Goal: Task Accomplishment & Management: Complete application form

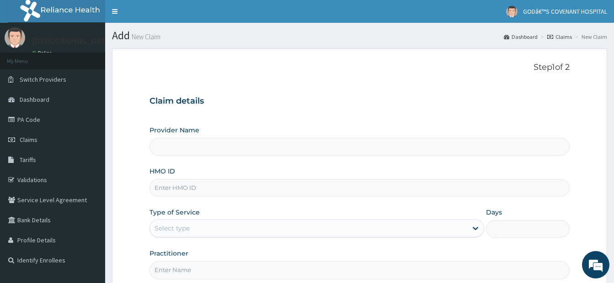
type input "[DEMOGRAPHIC_DATA]’S [GEOGRAPHIC_DATA]"
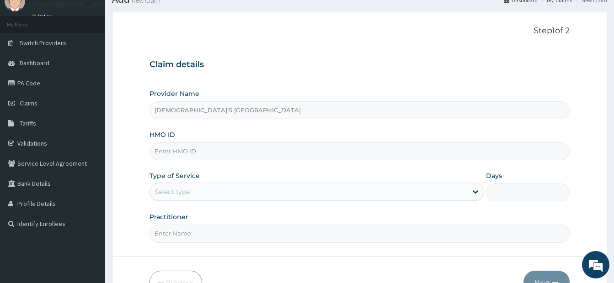
scroll to position [91, 0]
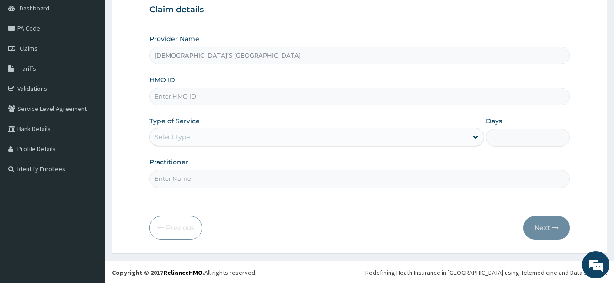
click at [197, 100] on input "HMO ID" at bounding box center [360, 97] width 420 height 18
type input "CYU/10326/C"
click at [211, 138] on div "Select type" at bounding box center [308, 137] width 317 height 15
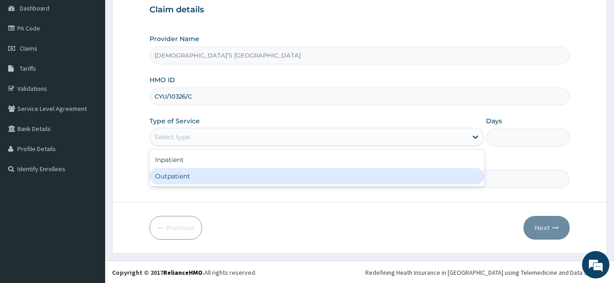
click at [193, 177] on div "Outpatient" at bounding box center [317, 176] width 335 height 16
type input "1"
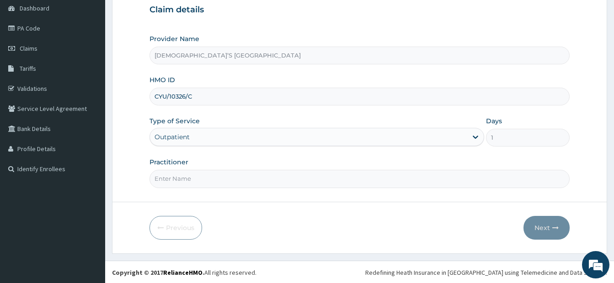
click at [197, 180] on input "Practitioner" at bounding box center [360, 179] width 420 height 18
type input "DR. DARE"
click at [541, 231] on button "Next" at bounding box center [547, 228] width 46 height 24
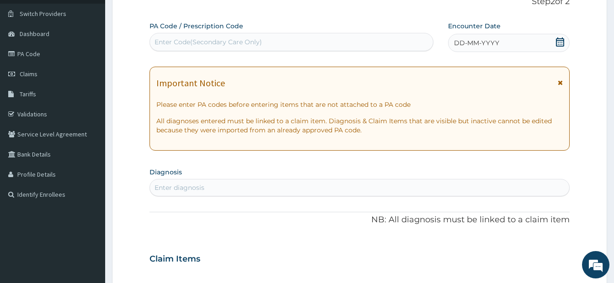
scroll to position [46, 0]
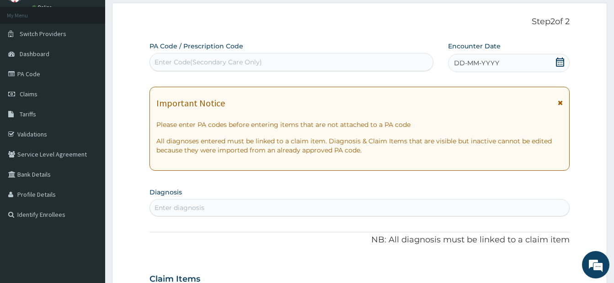
click at [246, 66] on div "Enter Code(Secondary Care Only)" at bounding box center [208, 62] width 107 height 9
paste input "PA/8F8A9A"
type input "PA/8F8A9A"
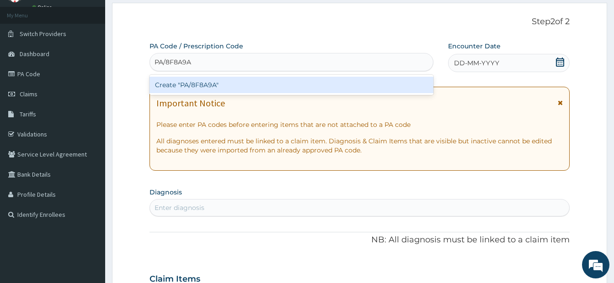
click at [262, 89] on div "Create "PA/8F8A9A"" at bounding box center [292, 85] width 284 height 16
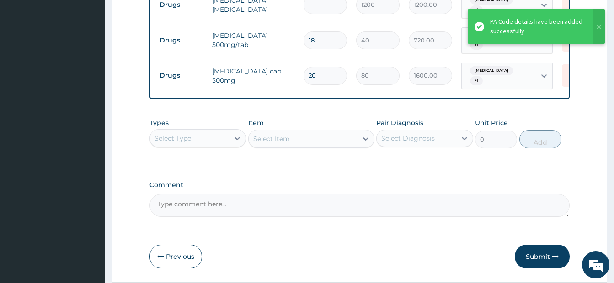
scroll to position [502, 0]
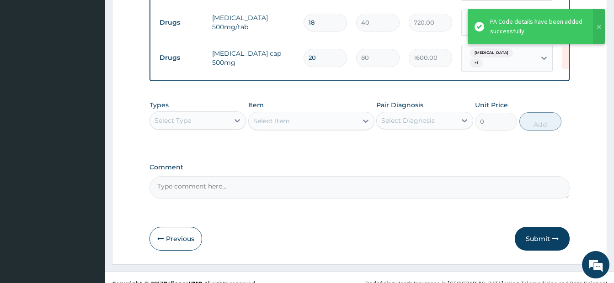
click at [199, 123] on div "Select Type" at bounding box center [189, 120] width 79 height 15
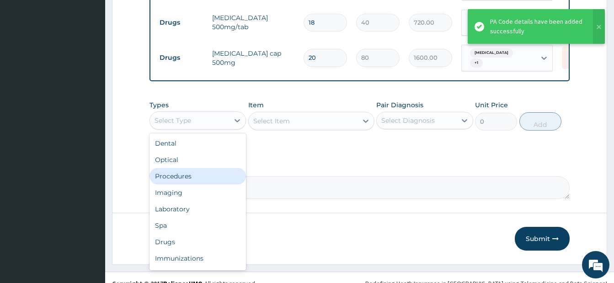
click at [191, 174] on div "Procedures" at bounding box center [198, 176] width 96 height 16
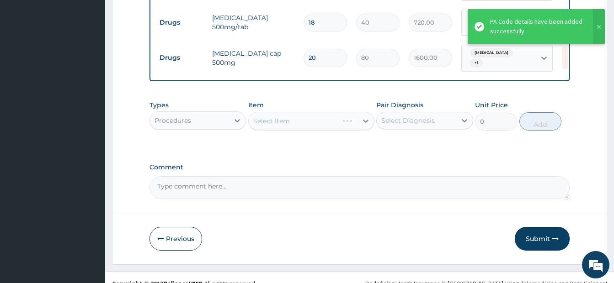
click at [293, 128] on div "Select Item" at bounding box center [311, 121] width 126 height 18
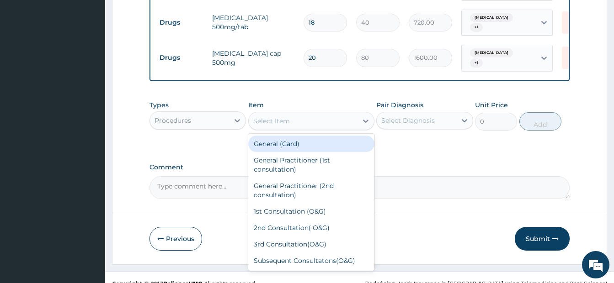
click at [294, 126] on div "Select Item" at bounding box center [303, 121] width 109 height 15
type input "GP"
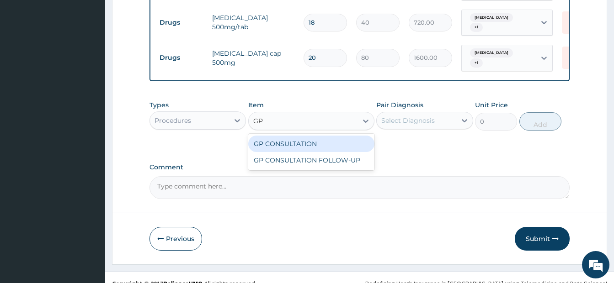
click at [322, 144] on div "GP CONSULTATION" at bounding box center [311, 144] width 126 height 16
type input "3500"
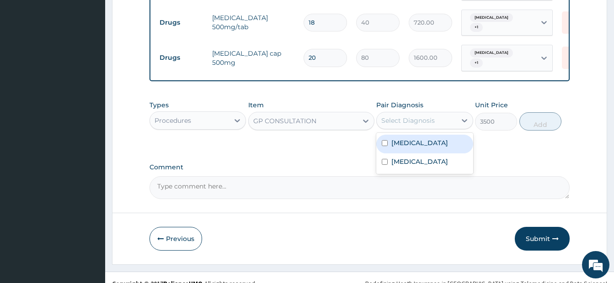
drag, startPoint x: 435, startPoint y: 121, endPoint x: 411, endPoint y: 132, distance: 26.6
click at [434, 121] on div "Select Diagnosis" at bounding box center [416, 120] width 79 height 15
click at [386, 142] on input "checkbox" at bounding box center [385, 143] width 6 height 6
checkbox input "true"
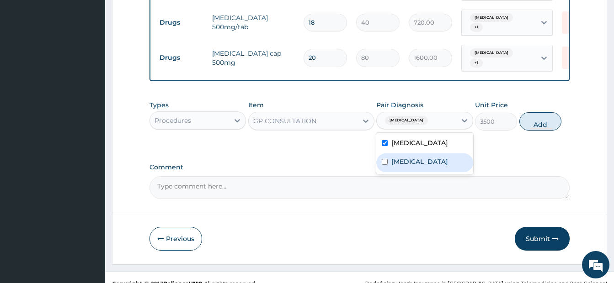
click at [385, 165] on input "checkbox" at bounding box center [385, 162] width 6 height 6
checkbox input "true"
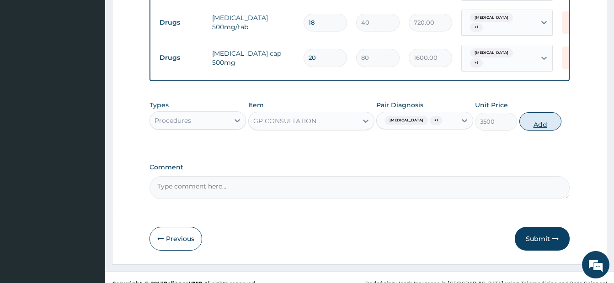
click at [539, 123] on button "Add" at bounding box center [540, 121] width 42 height 18
type input "0"
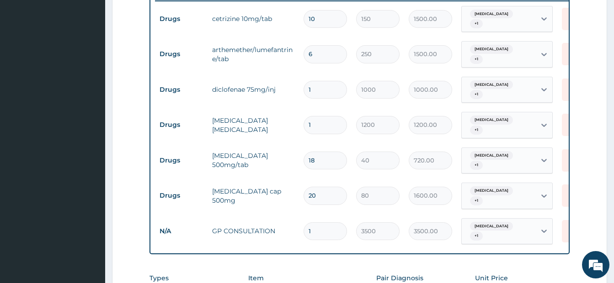
scroll to position [410, 0]
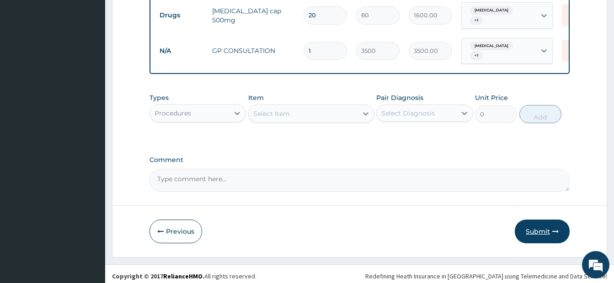
click at [535, 227] on button "Submit" at bounding box center [542, 232] width 55 height 24
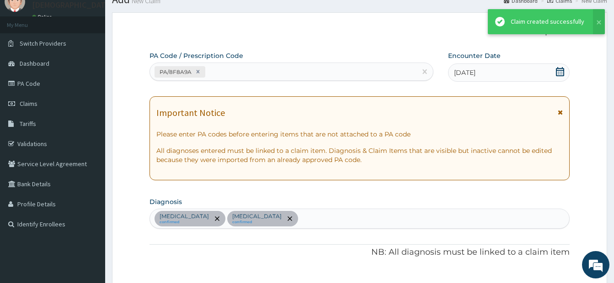
scroll to position [544, 0]
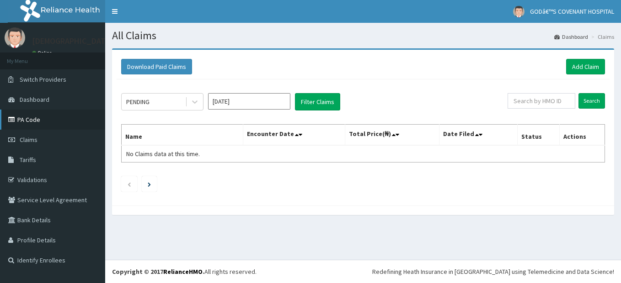
click at [36, 119] on link "PA Code" at bounding box center [52, 120] width 105 height 20
